Goal: Navigation & Orientation: Find specific page/section

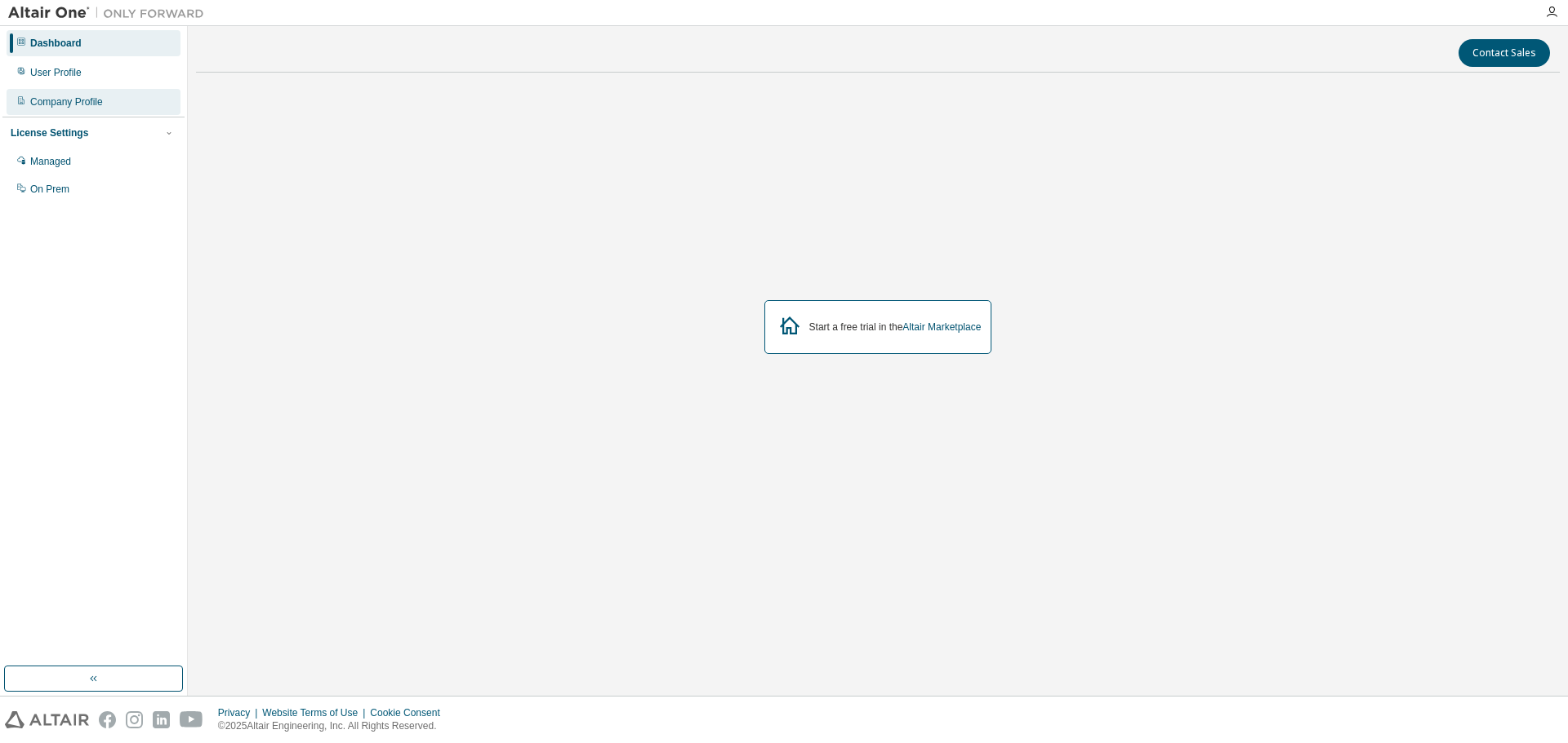
click at [97, 110] on div "Company Profile" at bounding box center [93, 102] width 174 height 26
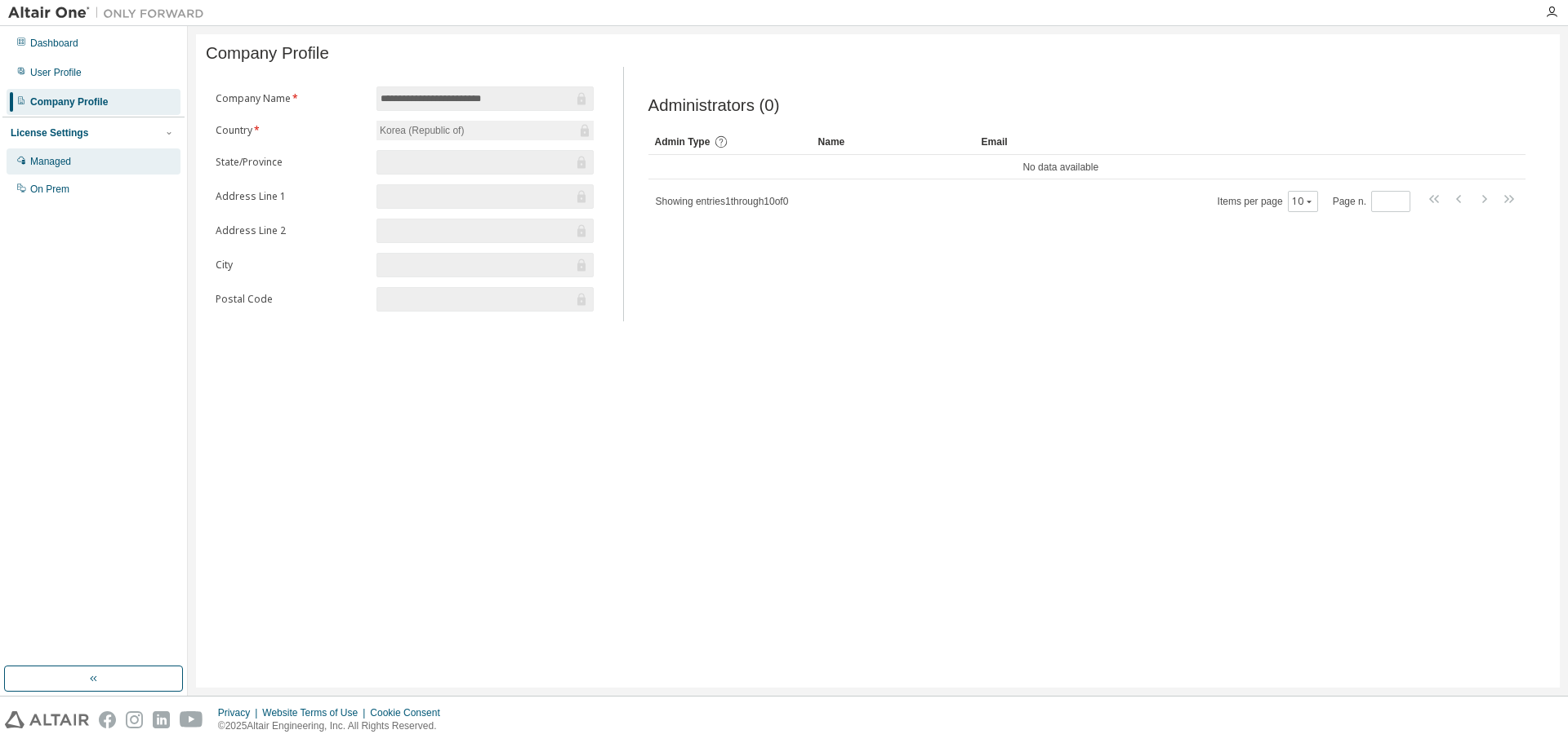
click at [120, 157] on div "Managed" at bounding box center [93, 161] width 174 height 26
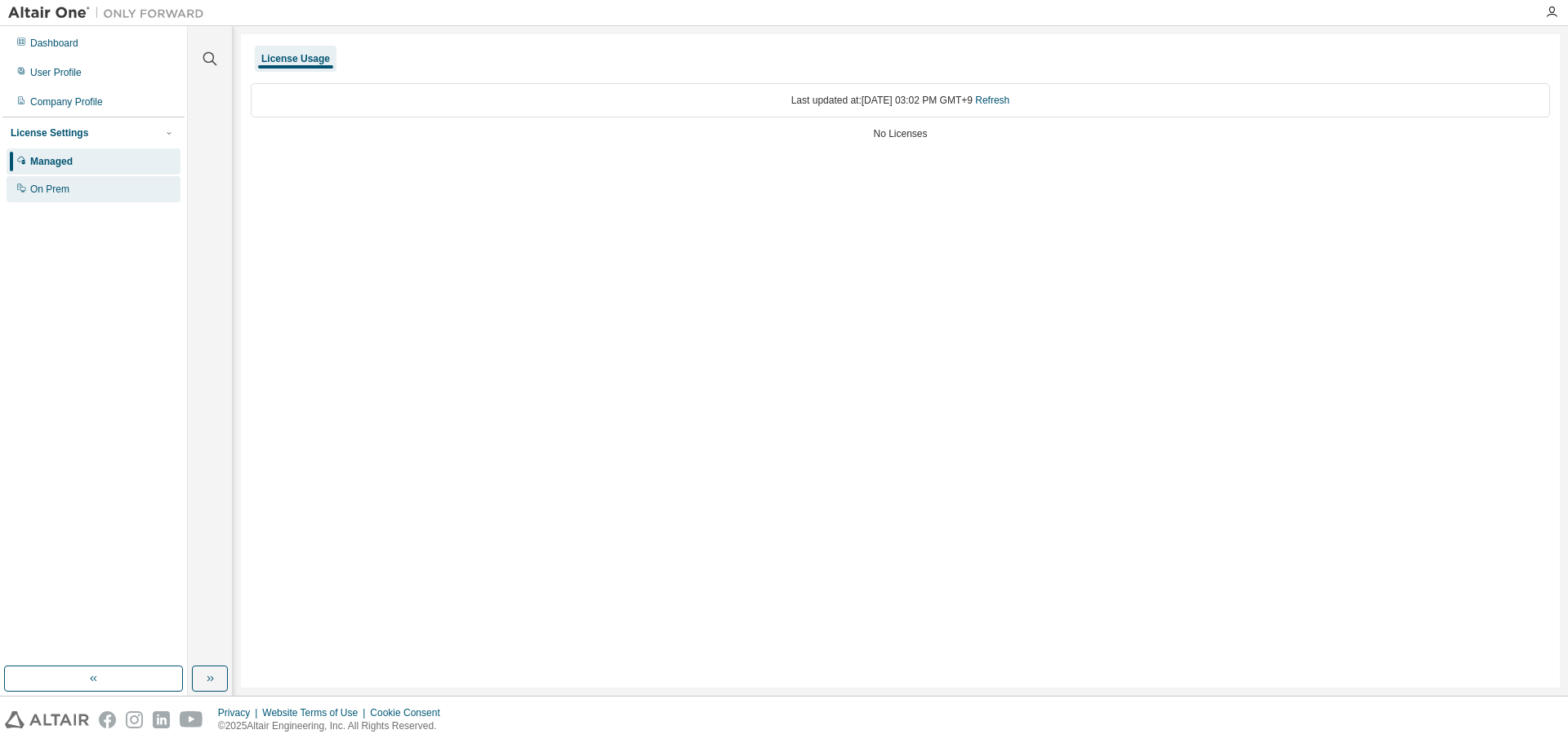
click at [124, 191] on div "On Prem" at bounding box center [93, 189] width 174 height 26
